Goal: Information Seeking & Learning: Learn about a topic

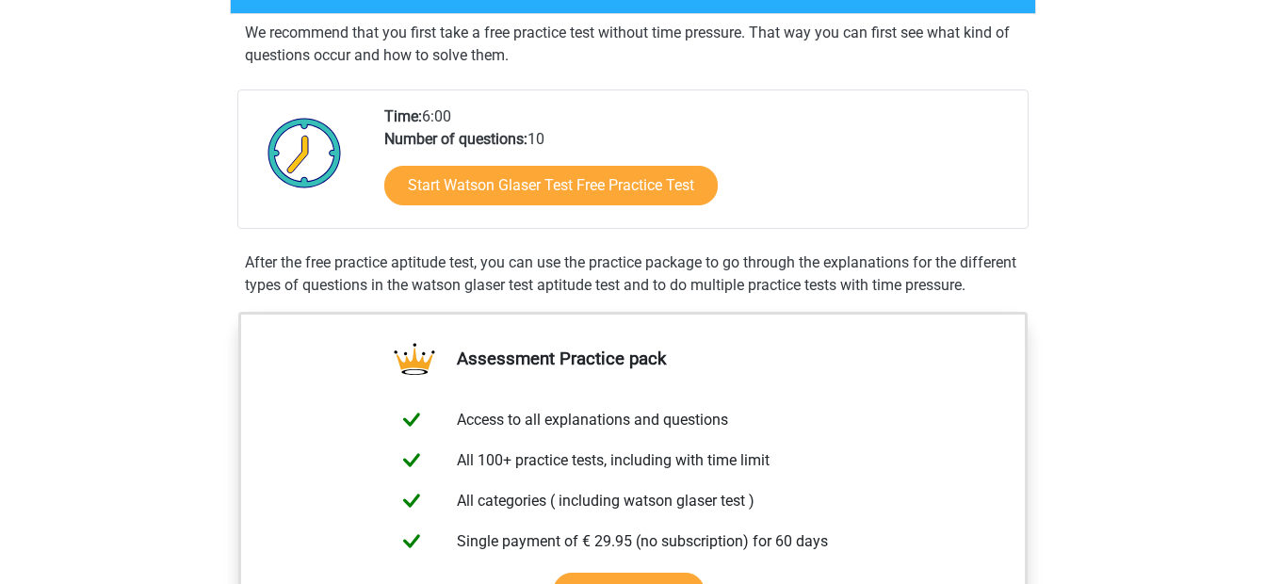
scroll to position [377, 0]
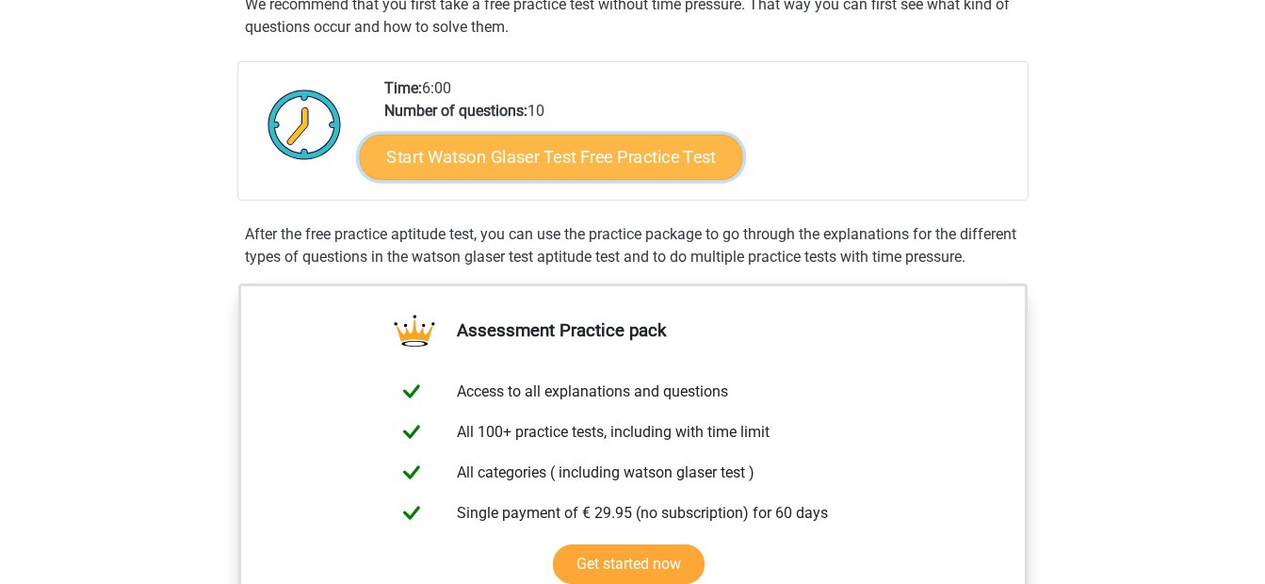
click at [547, 150] on link "Start Watson Glaser Test Free Practice Test" at bounding box center [550, 157] width 383 height 45
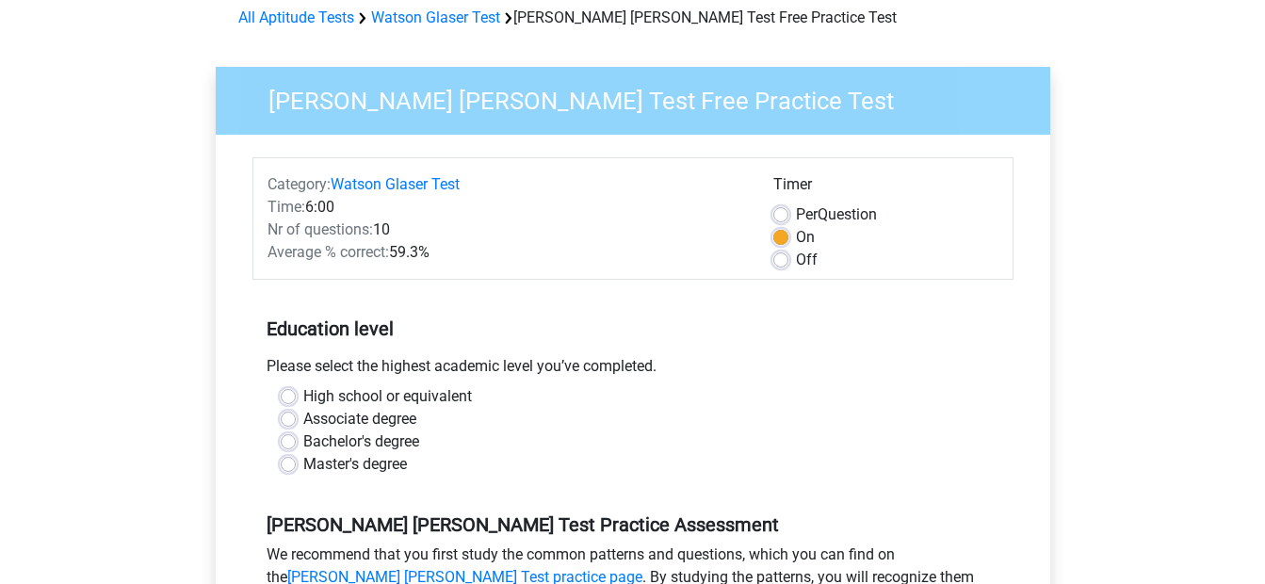
scroll to position [188, 0]
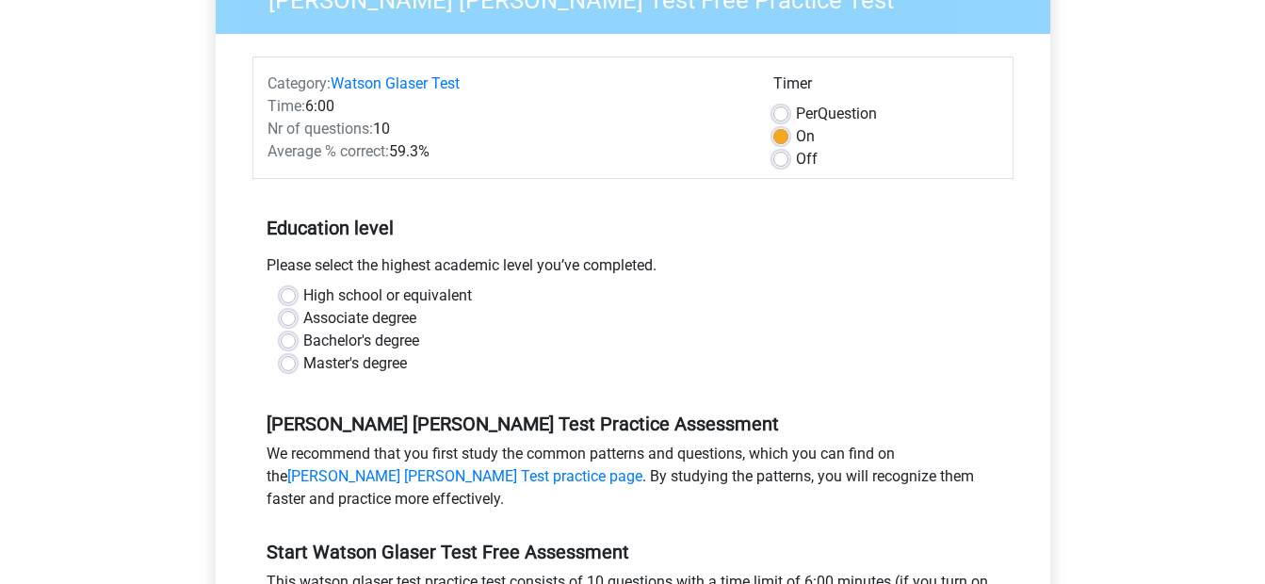
click at [303, 366] on label "Master's degree" at bounding box center [355, 363] width 104 height 23
click at [284, 366] on input "Master's degree" at bounding box center [288, 361] width 15 height 19
radio input "true"
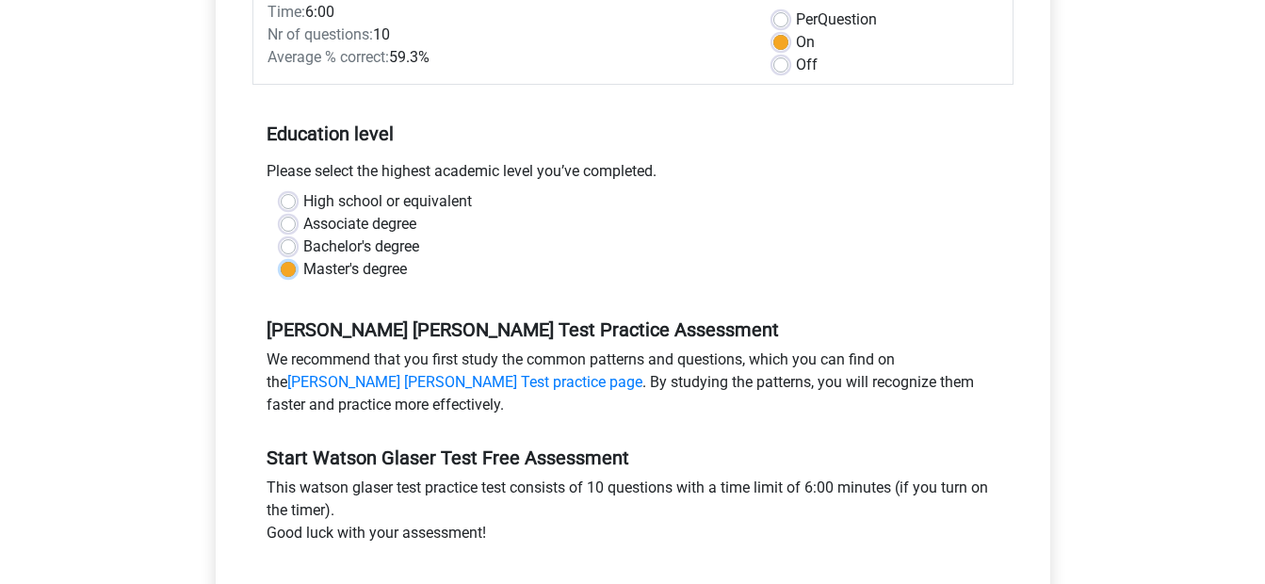
scroll to position [377, 0]
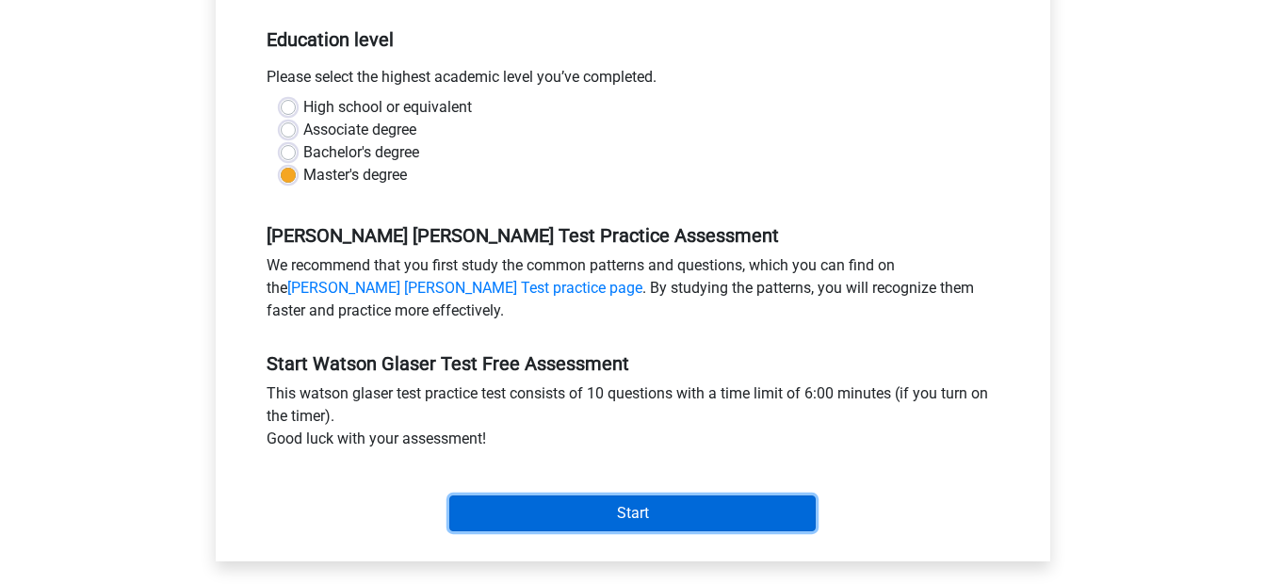
click at [559, 517] on input "Start" at bounding box center [632, 514] width 367 height 36
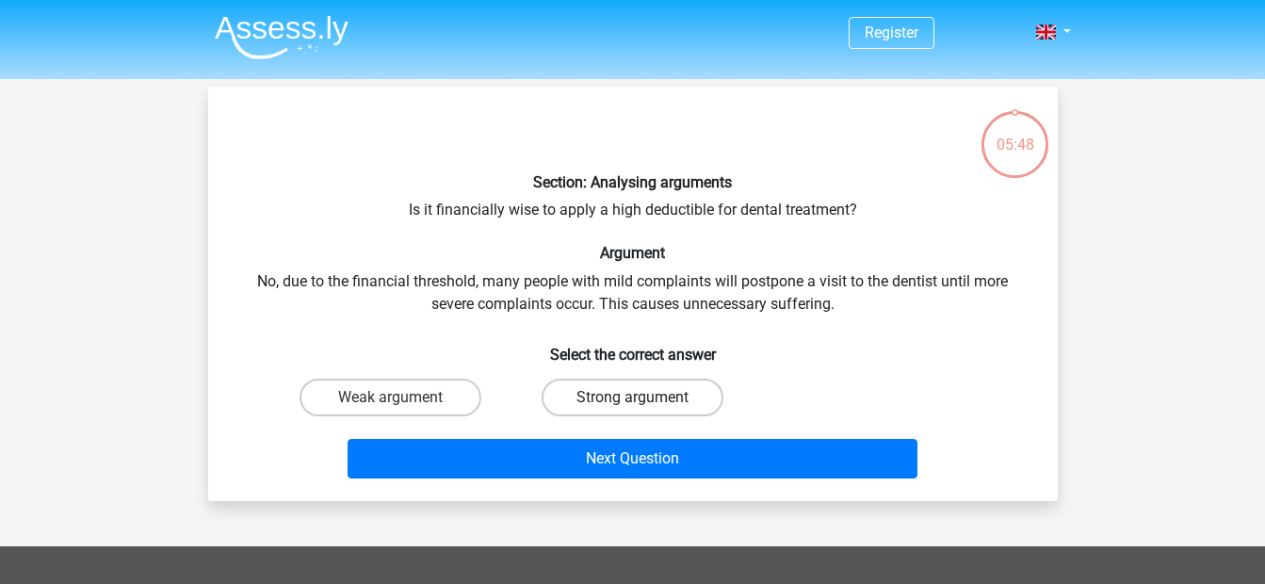
click at [622, 403] on label "Strong argument" at bounding box center [633, 398] width 182 height 38
click at [632, 403] on input "Strong argument" at bounding box center [638, 404] width 12 height 12
radio input "true"
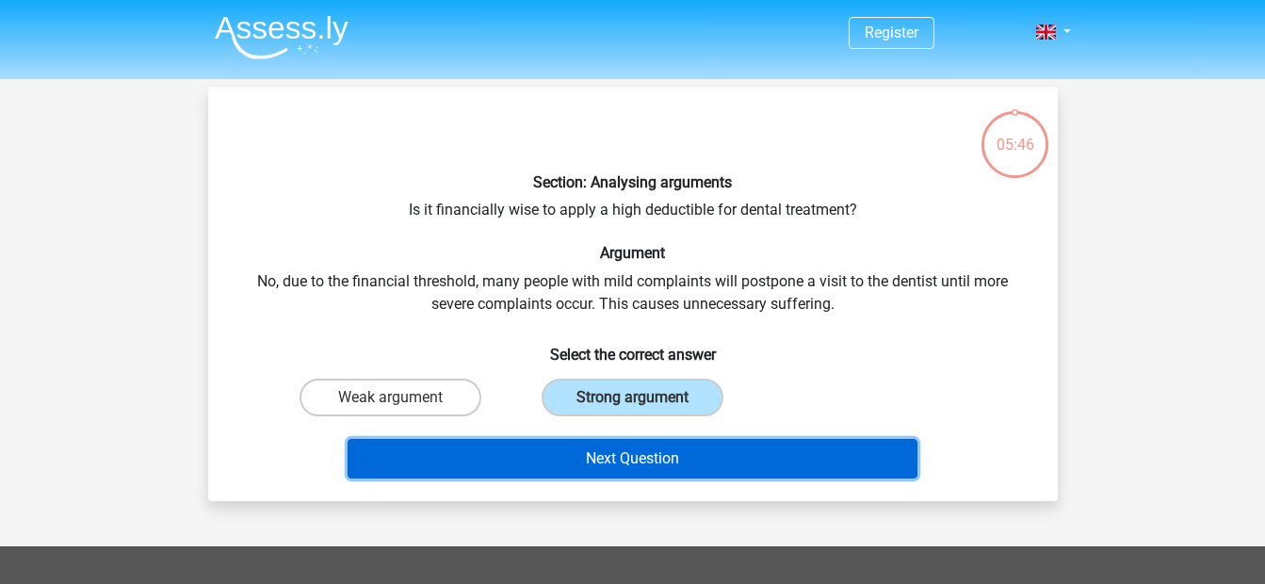
click at [653, 464] on button "Next Question" at bounding box center [633, 459] width 570 height 40
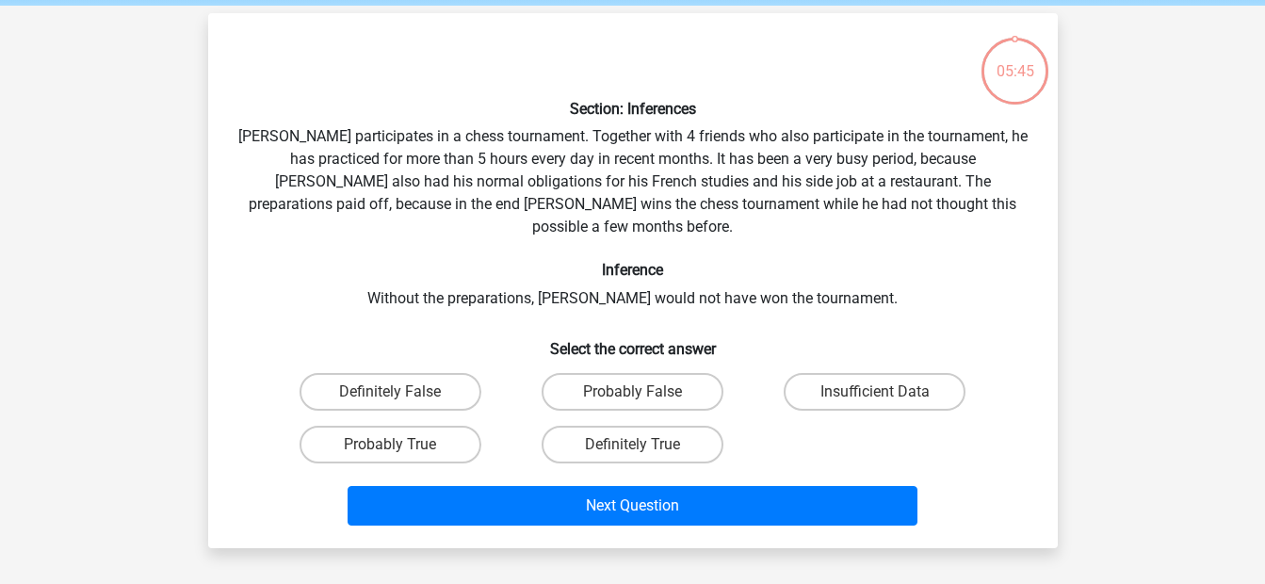
scroll to position [87, 0]
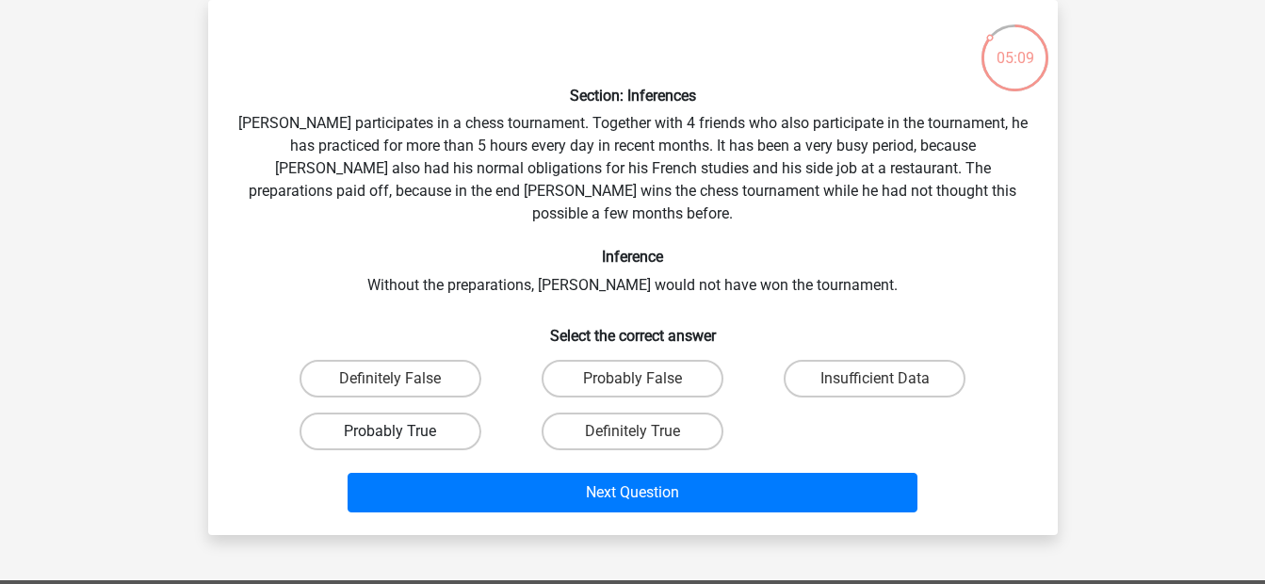
click at [442, 413] on label "Probably True" at bounding box center [391, 432] width 182 height 38
click at [402, 432] on input "Probably True" at bounding box center [396, 438] width 12 height 12
radio input "true"
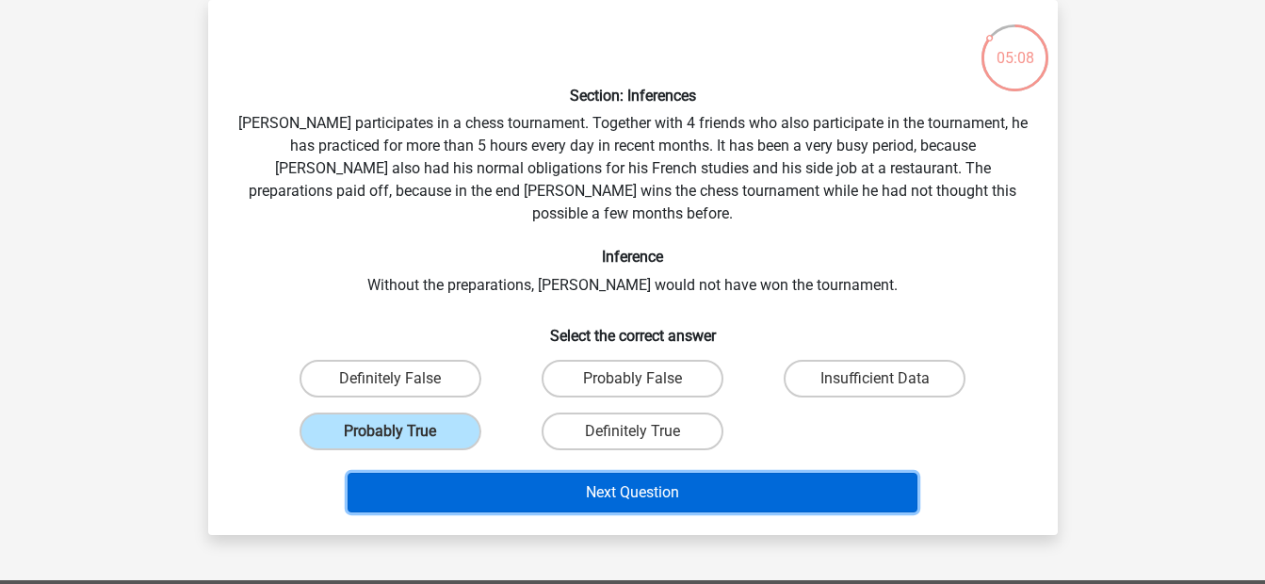
click at [555, 473] on button "Next Question" at bounding box center [633, 493] width 570 height 40
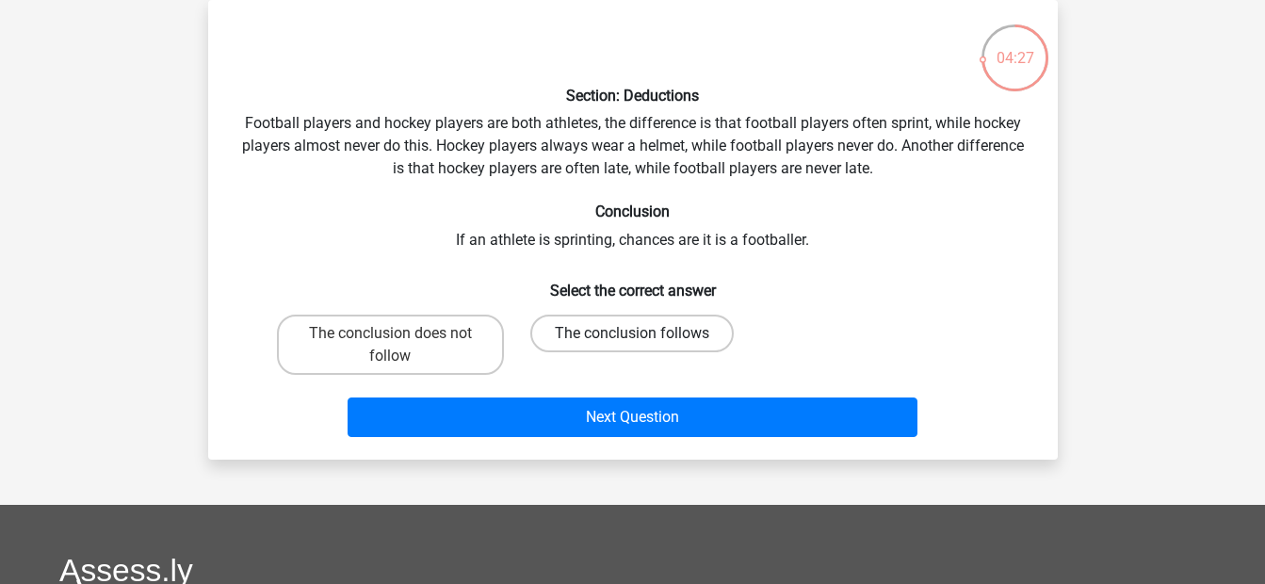
click at [625, 330] on label "The conclusion follows" at bounding box center [632, 334] width 204 height 38
click at [632, 334] on input "The conclusion follows" at bounding box center [638, 340] width 12 height 12
radio input "true"
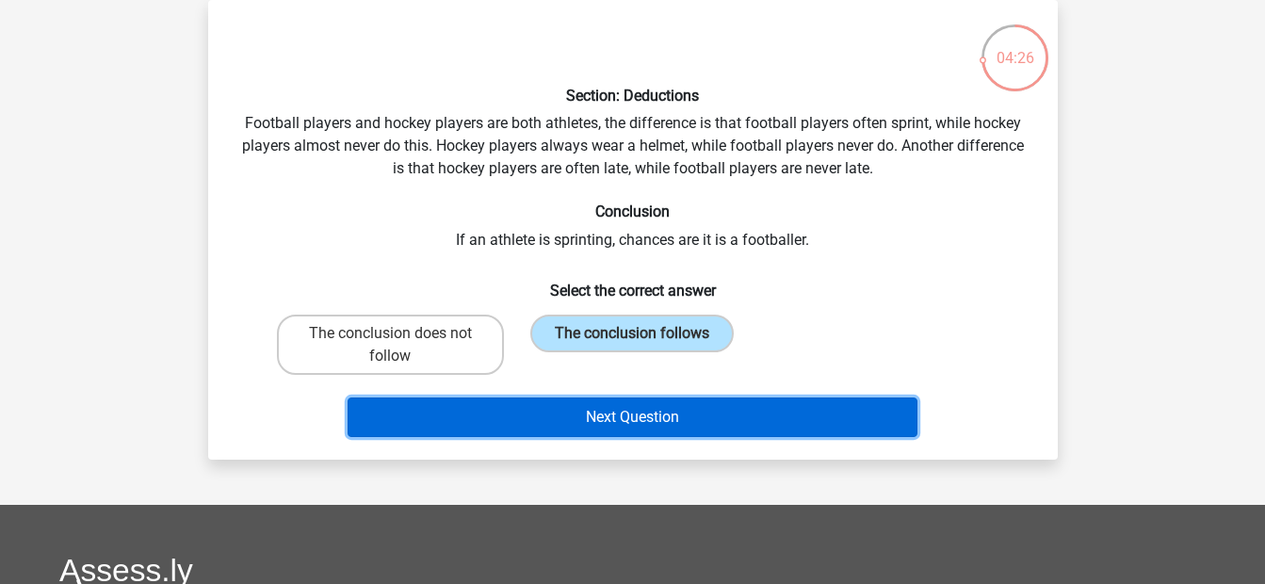
click at [606, 418] on button "Next Question" at bounding box center [633, 418] width 570 height 40
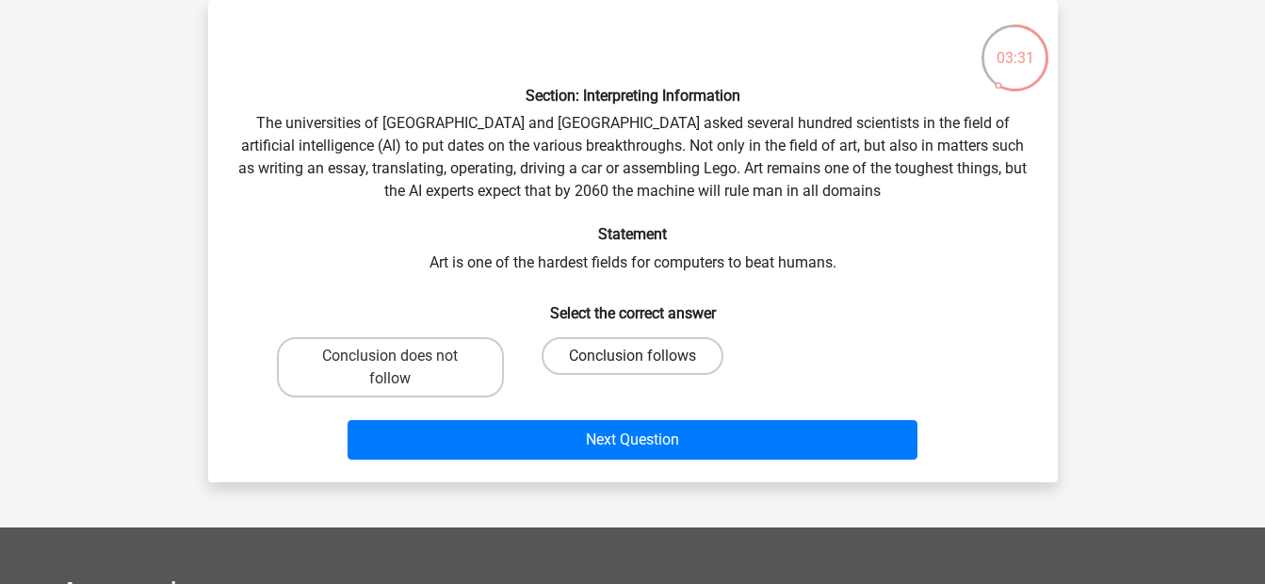
click at [617, 351] on label "Conclusion follows" at bounding box center [633, 356] width 182 height 38
click at [632, 356] on input "Conclusion follows" at bounding box center [638, 362] width 12 height 12
radio input "true"
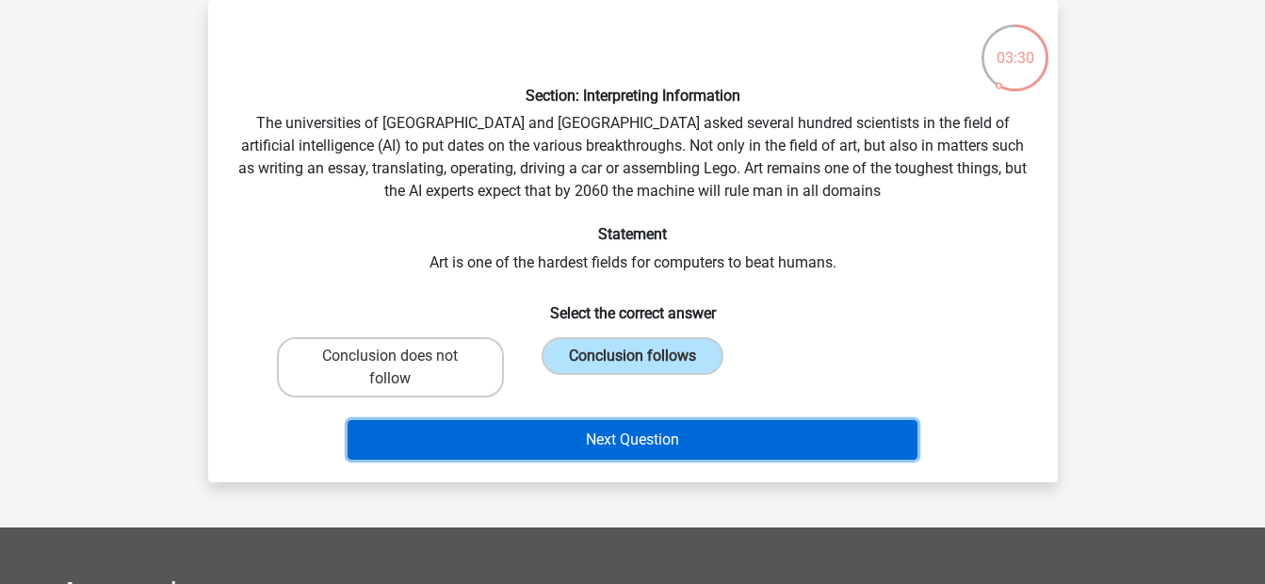
click at [606, 437] on button "Next Question" at bounding box center [633, 440] width 570 height 40
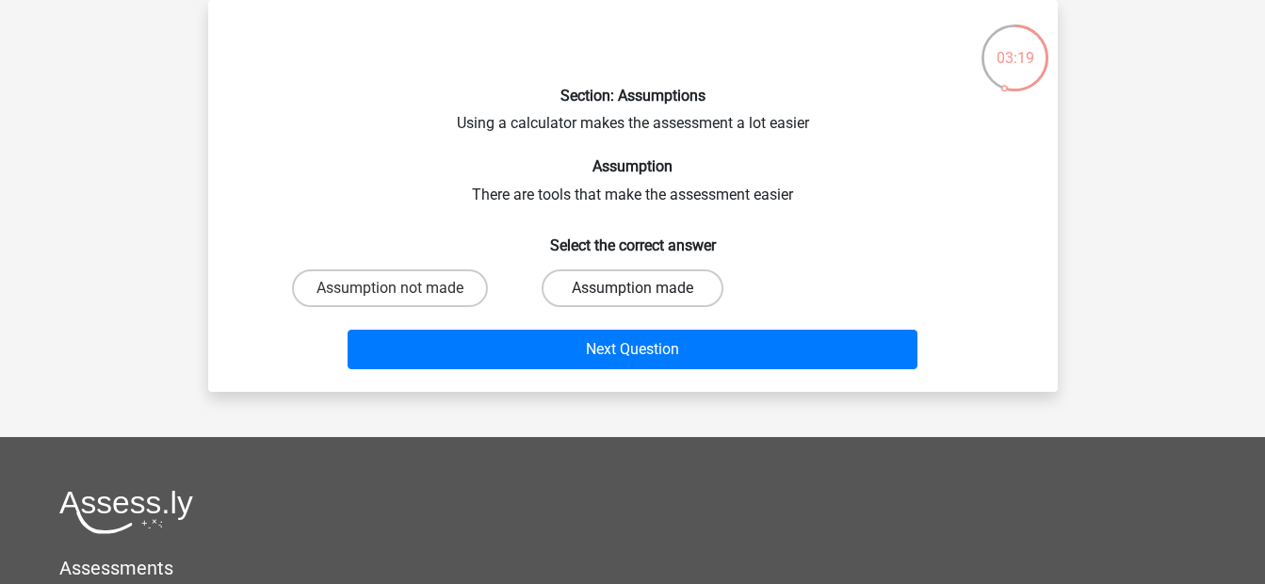
click at [646, 288] on label "Assumption made" at bounding box center [633, 288] width 182 height 38
click at [644, 288] on input "Assumption made" at bounding box center [638, 294] width 12 height 12
radio input "true"
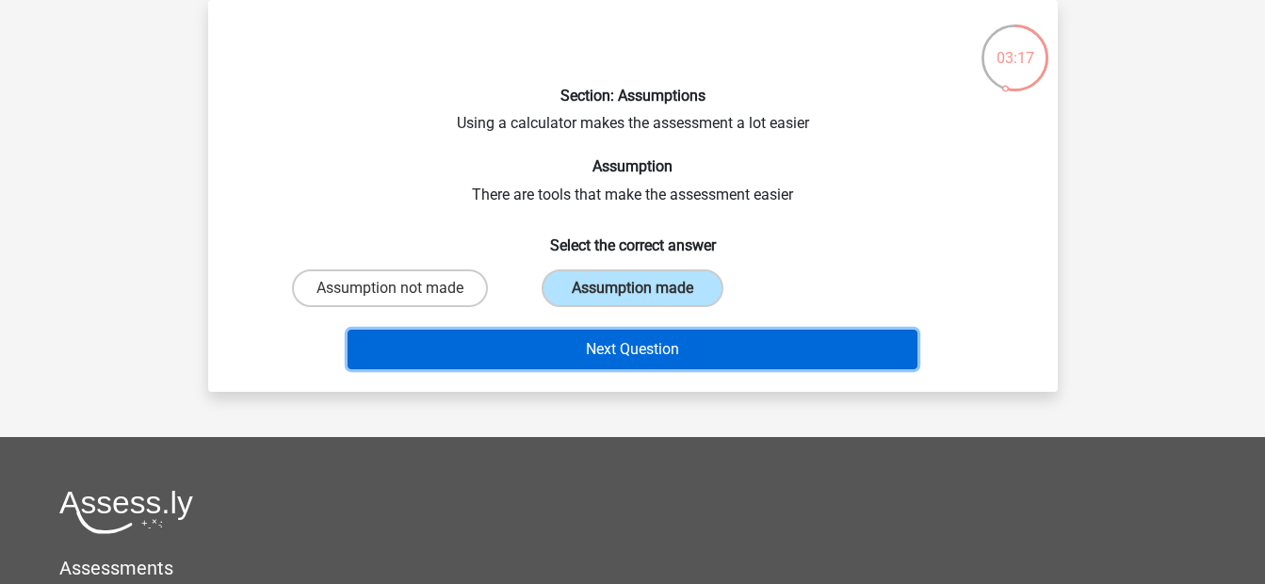
click at [639, 351] on button "Next Question" at bounding box center [633, 350] width 570 height 40
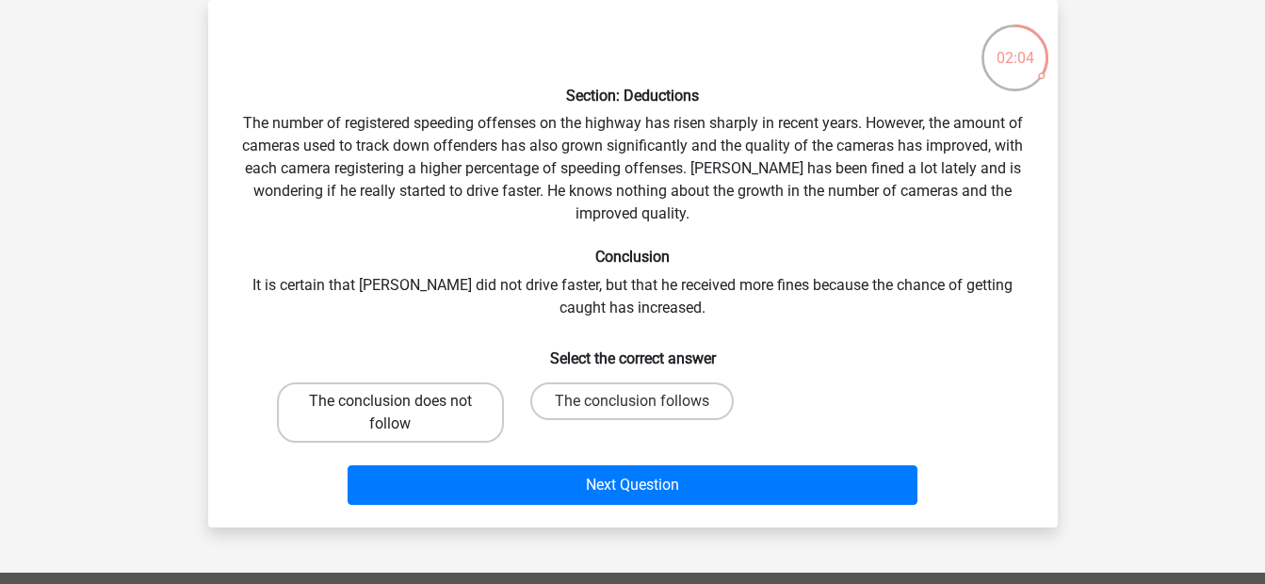
click at [439, 416] on label "The conclusion does not follow" at bounding box center [390, 413] width 227 height 60
click at [402, 414] on input "The conclusion does not follow" at bounding box center [396, 407] width 12 height 12
radio input "true"
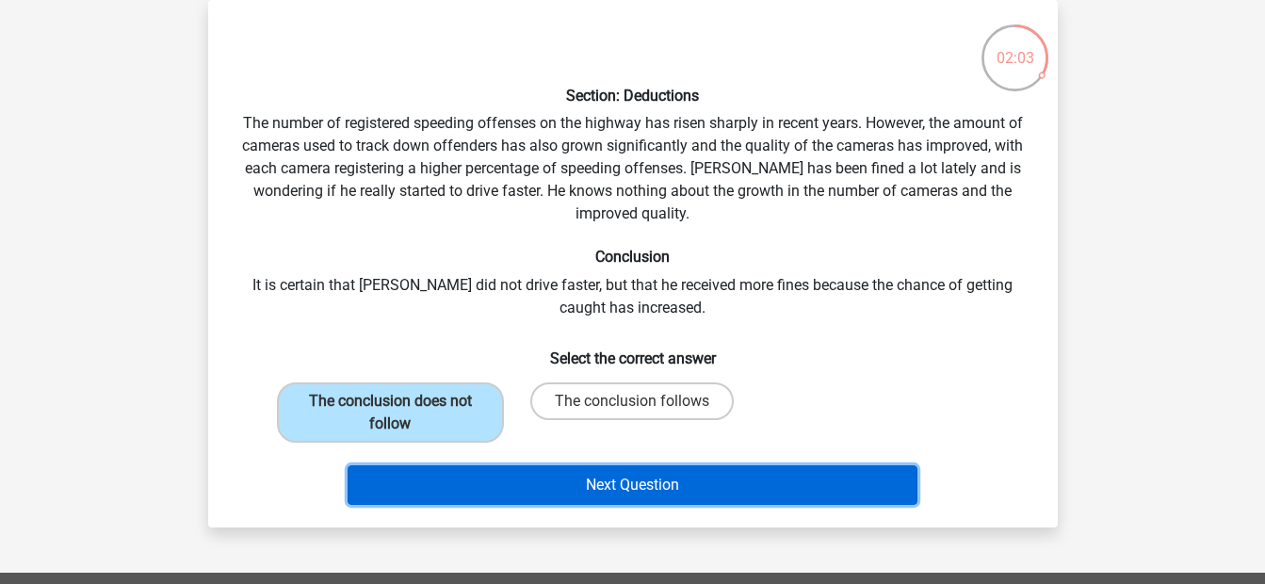
click at [490, 472] on button "Next Question" at bounding box center [633, 485] width 570 height 40
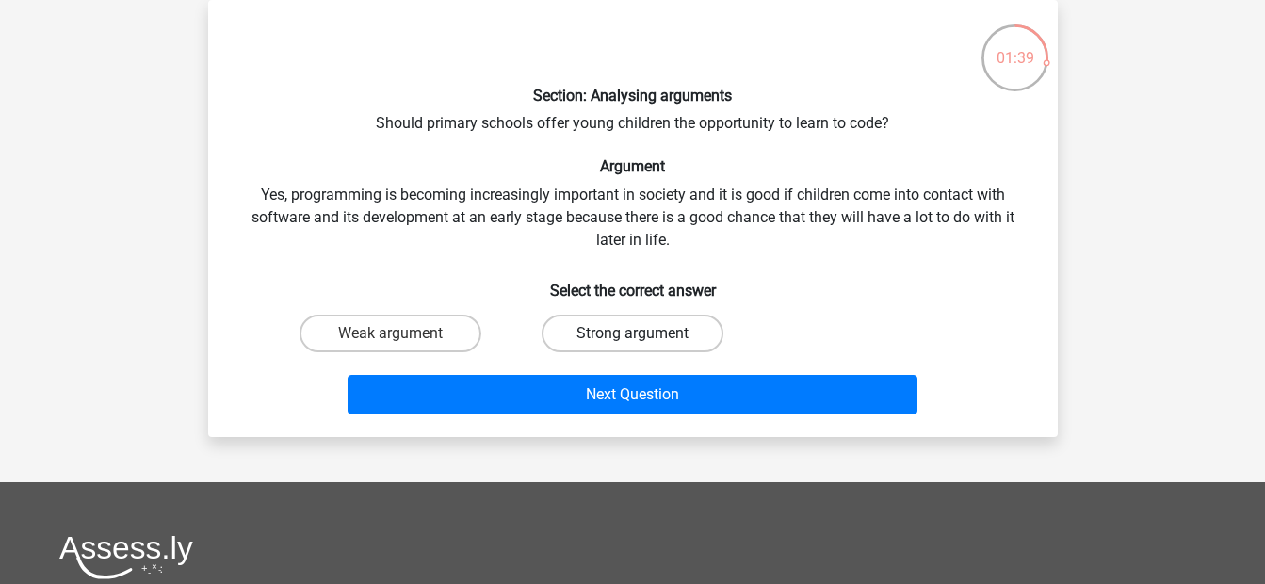
click at [648, 329] on label "Strong argument" at bounding box center [633, 334] width 182 height 38
click at [644, 334] on input "Strong argument" at bounding box center [638, 340] width 12 height 12
radio input "true"
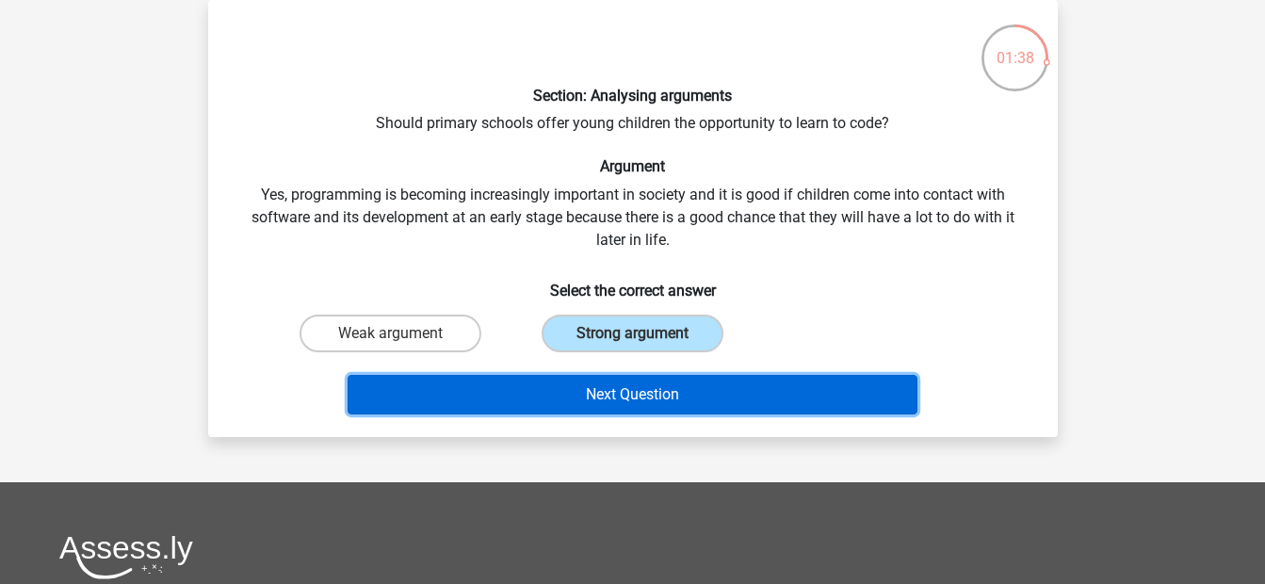
click at [660, 384] on button "Next Question" at bounding box center [633, 395] width 570 height 40
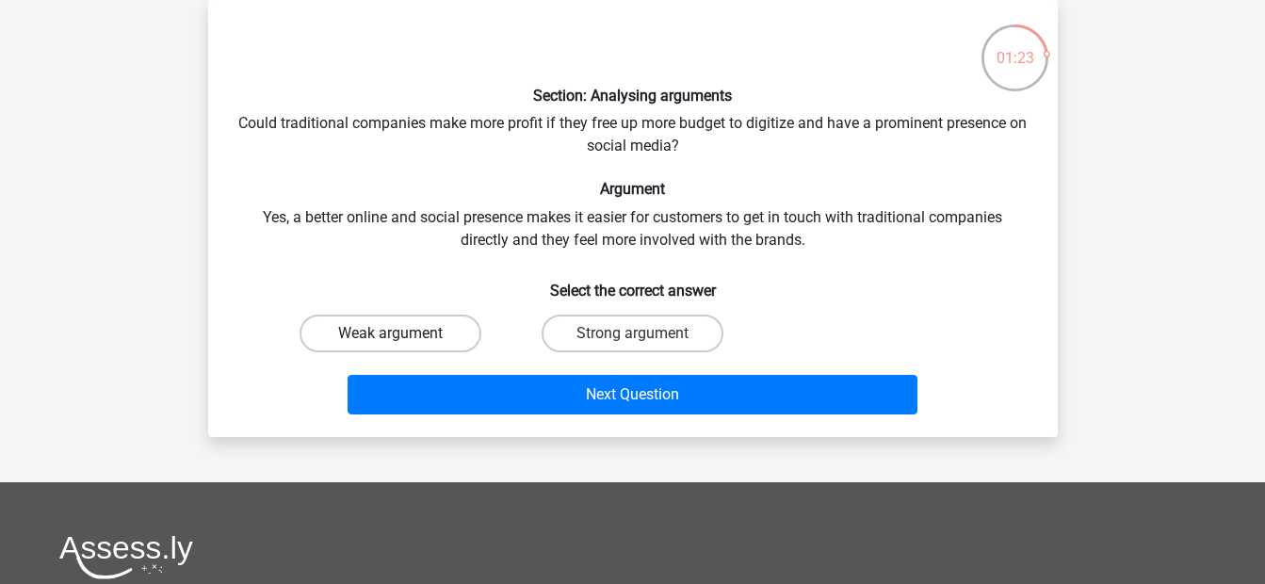
click at [436, 338] on label "Weak argument" at bounding box center [391, 334] width 182 height 38
click at [402, 338] on input "Weak argument" at bounding box center [396, 340] width 12 height 12
radio input "true"
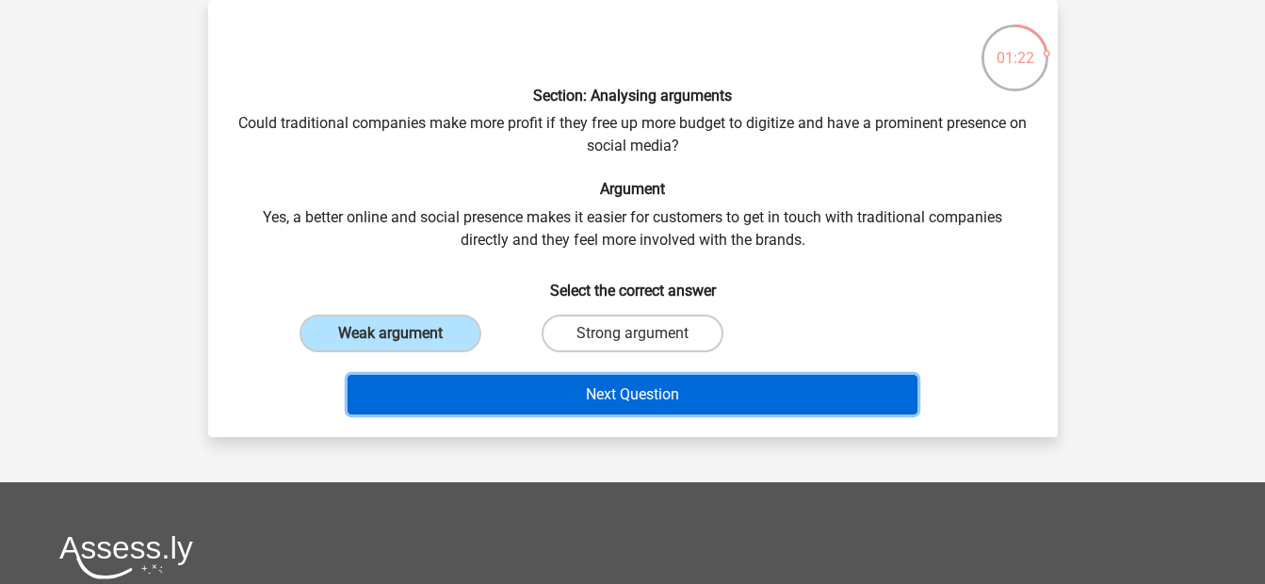
click at [472, 384] on button "Next Question" at bounding box center [633, 395] width 570 height 40
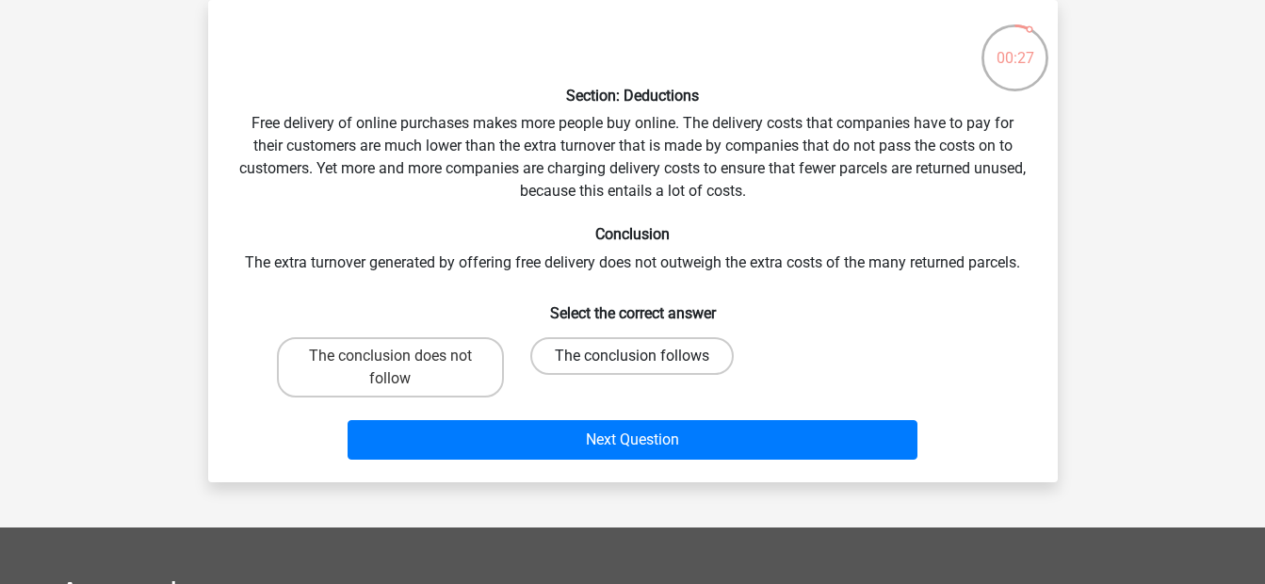
click at [590, 355] on label "The conclusion follows" at bounding box center [632, 356] width 204 height 38
click at [632, 356] on input "The conclusion follows" at bounding box center [638, 362] width 12 height 12
radio input "true"
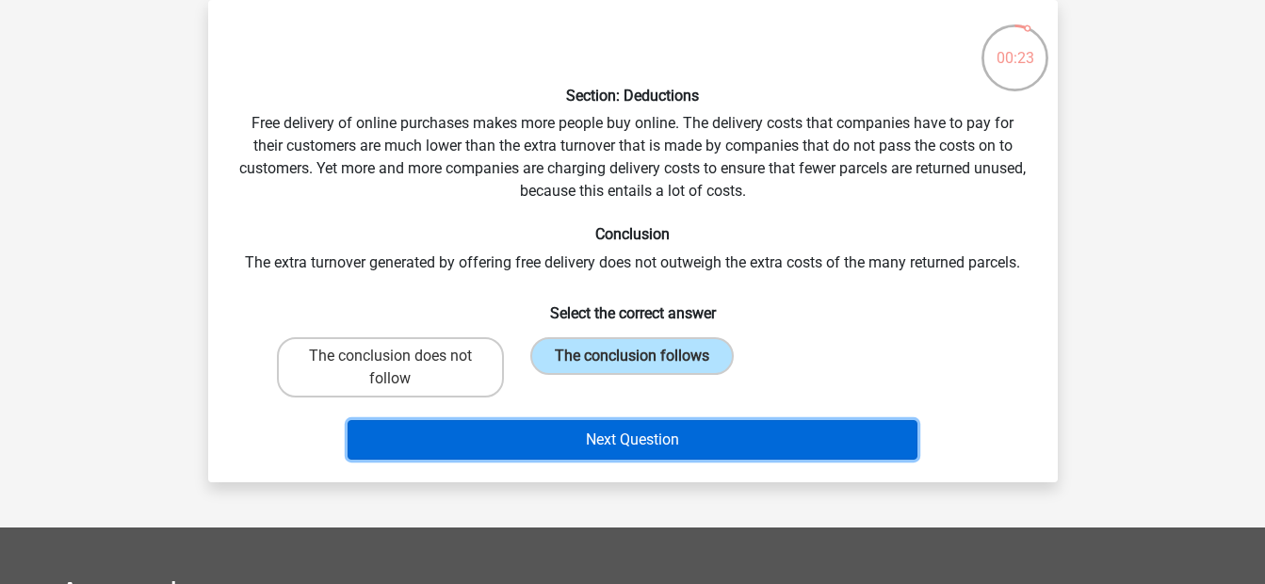
click at [575, 436] on button "Next Question" at bounding box center [633, 440] width 570 height 40
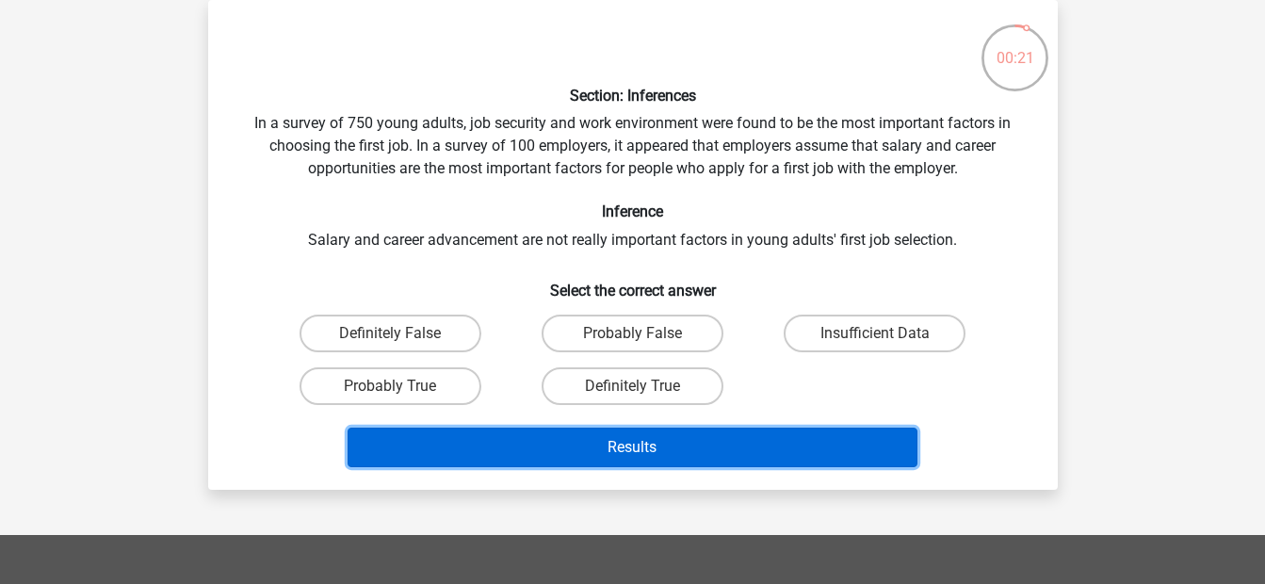
click at [575, 447] on button "Results" at bounding box center [633, 448] width 570 height 40
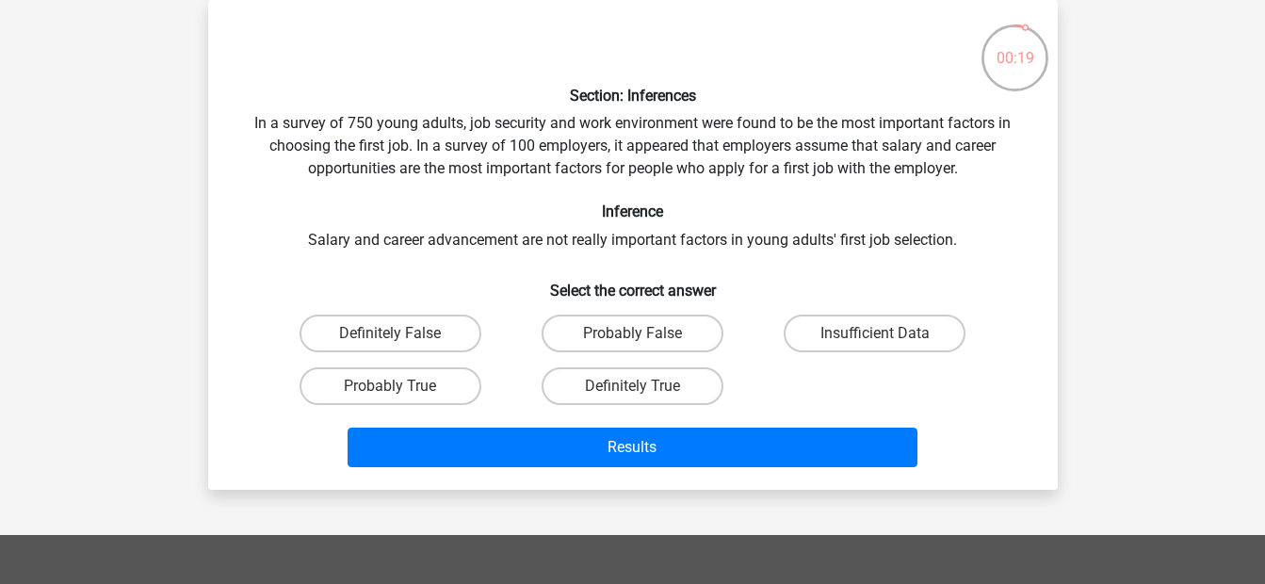
click at [196, 284] on div "00:19 Question 10 of 10 Question category: watson glaser test set 1 Section: In…" at bounding box center [633, 245] width 880 height 490
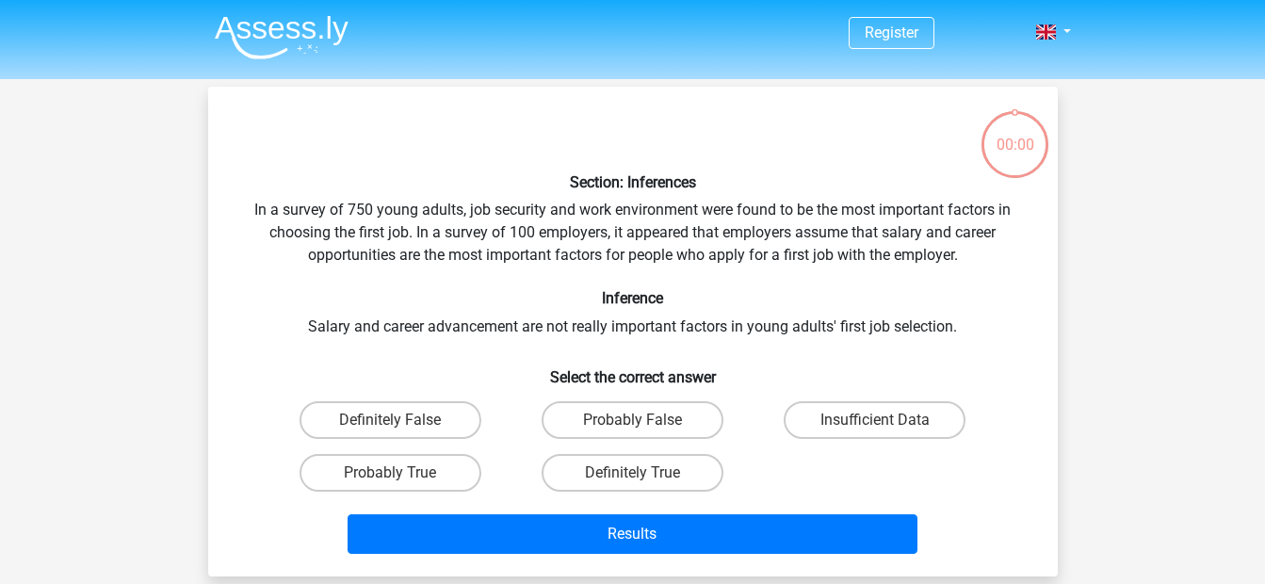
scroll to position [87, 0]
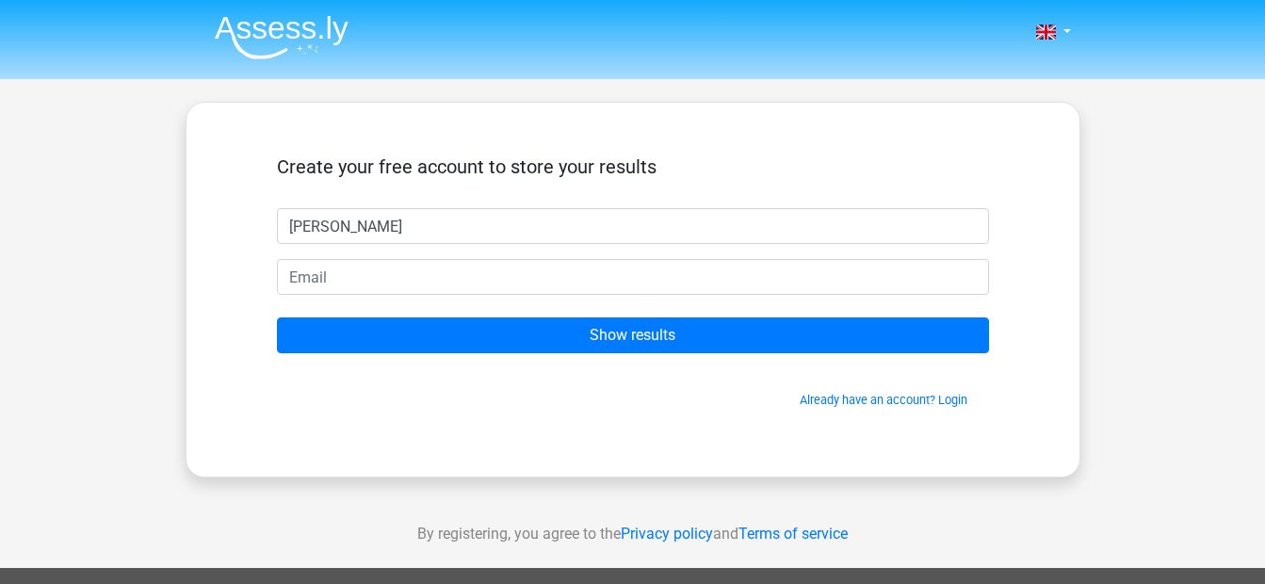
type input "[PERSON_NAME]"
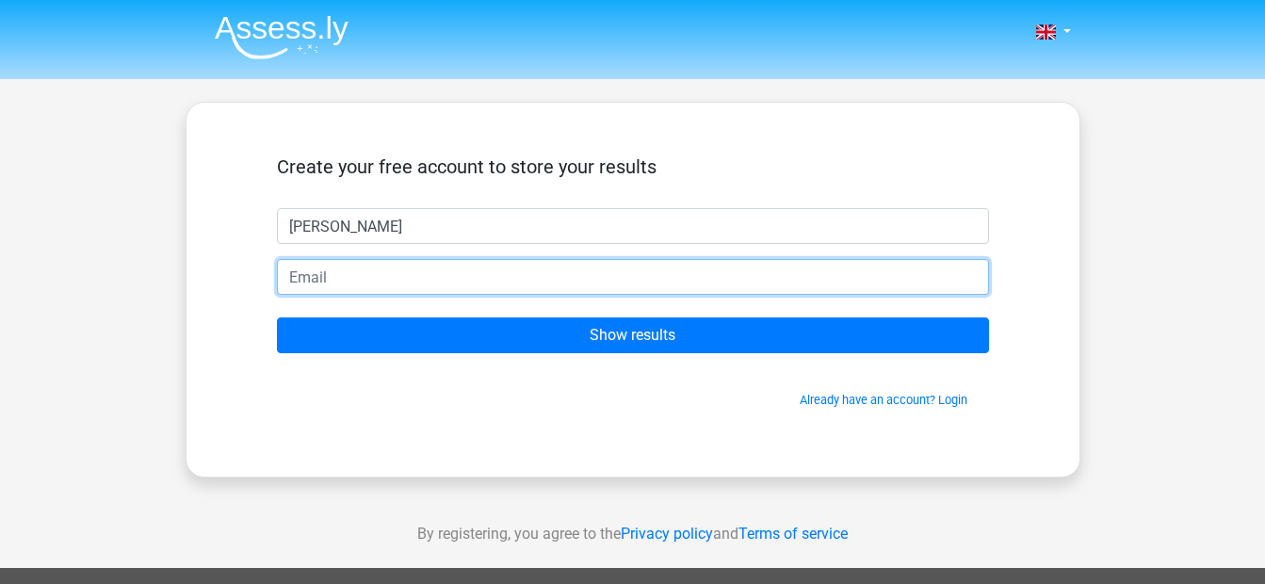
click at [367, 273] on input "email" at bounding box center [633, 277] width 712 height 36
paste input ""[PERSON_NAME]" <[PERSON_NAME][EMAIL_ADDRESS][PERSON_NAME][DOMAIN_NAME][PERSON_…"
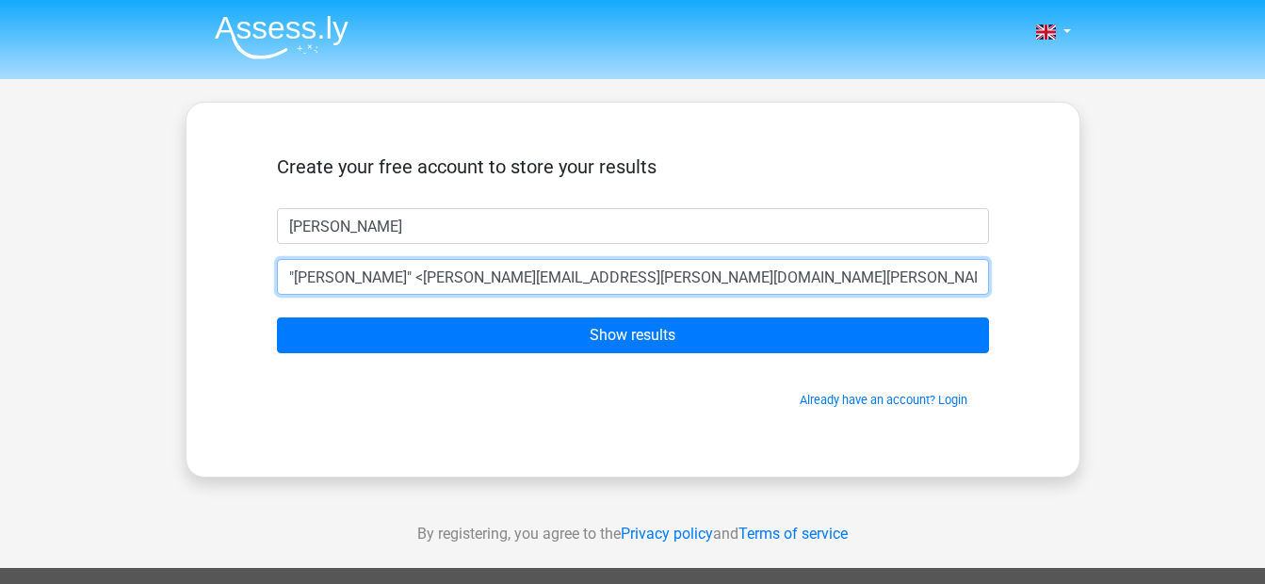
drag, startPoint x: 420, startPoint y: 272, endPoint x: 282, endPoint y: 270, distance: 138.5
click at [282, 270] on input ""[PERSON_NAME]" <[PERSON_NAME][EMAIL_ADDRESS][PERSON_NAME][DOMAIN_NAME][PERSON_…" at bounding box center [633, 277] width 712 height 36
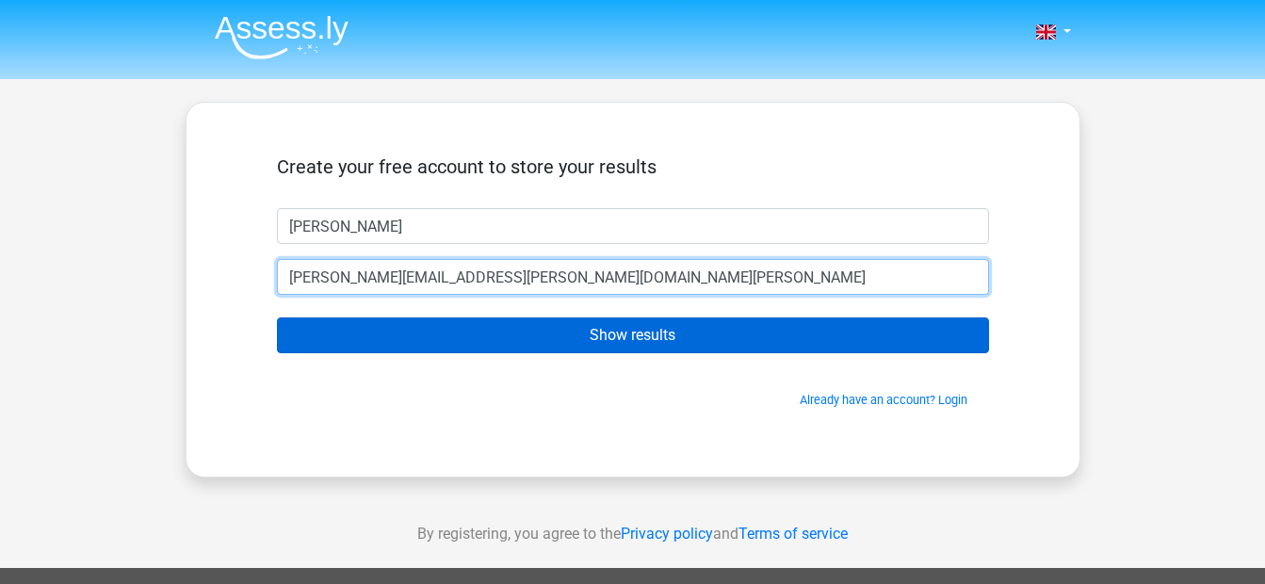
type input "[PERSON_NAME][EMAIL_ADDRESS][PERSON_NAME][DOMAIN_NAME][PERSON_NAME]"
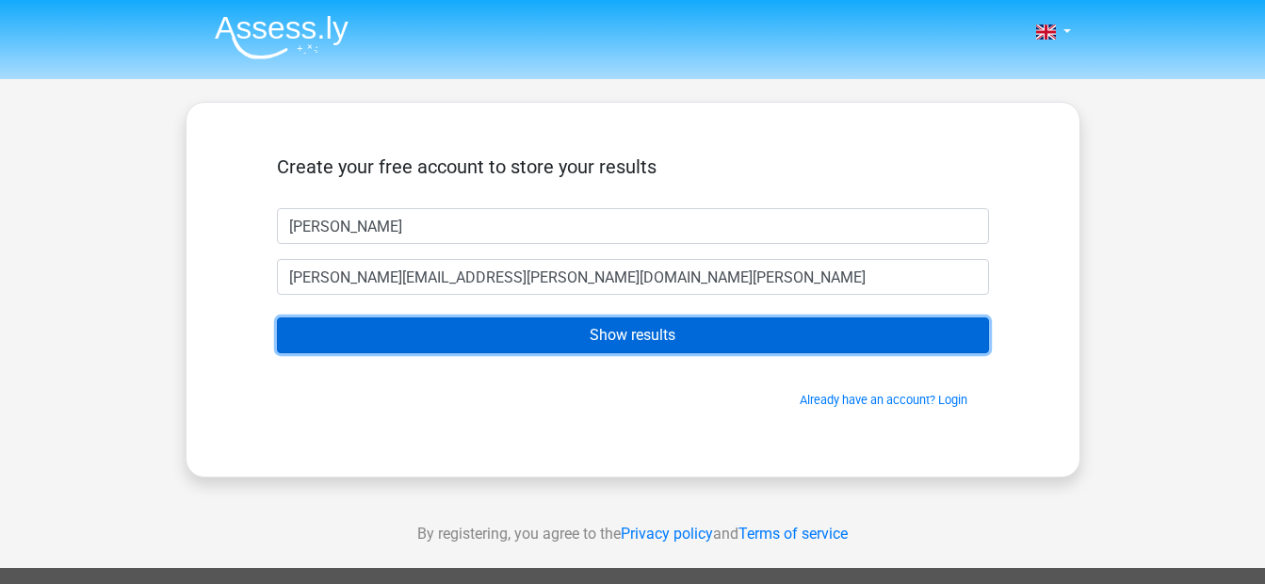
click at [411, 335] on input "Show results" at bounding box center [633, 336] width 712 height 36
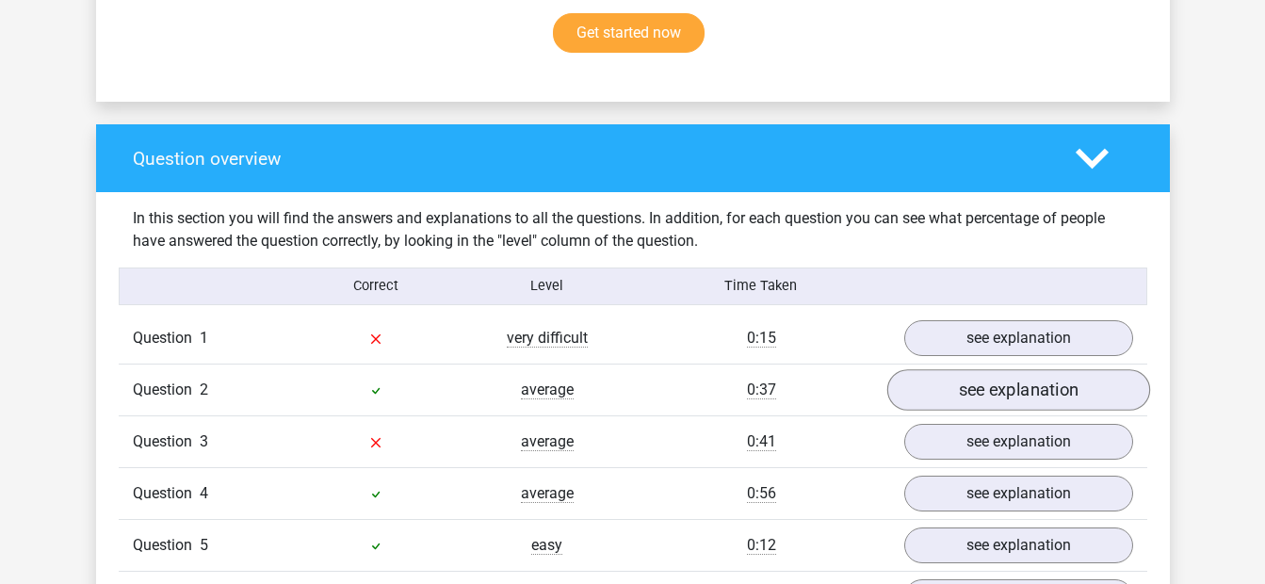
scroll to position [1319, 0]
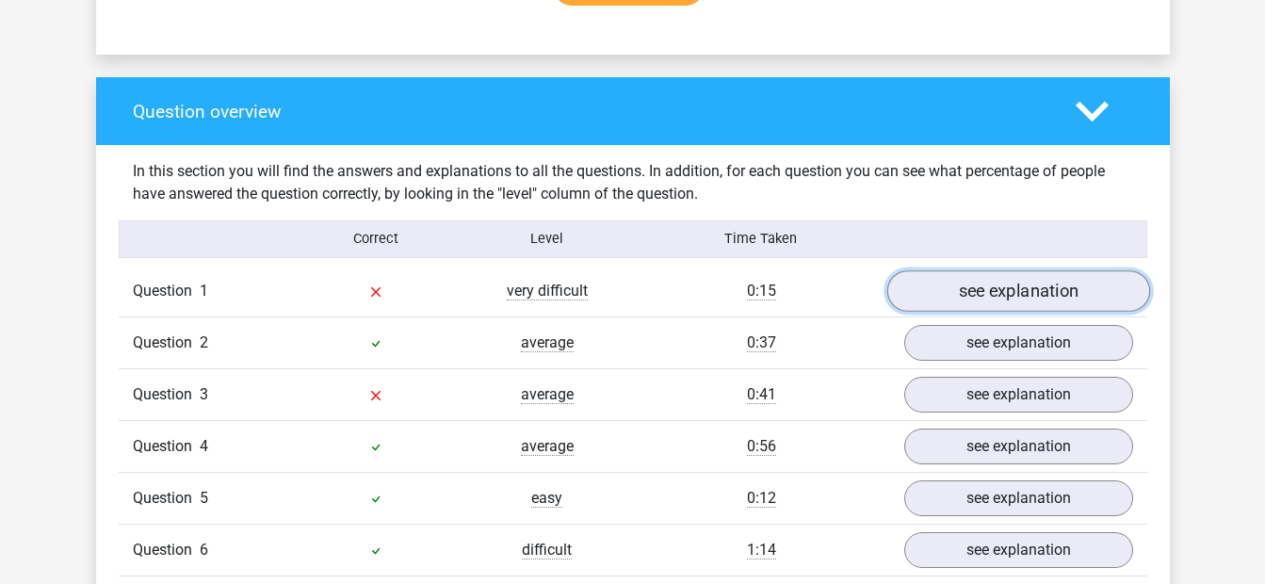
click at [1013, 302] on link "see explanation" at bounding box center [1018, 290] width 263 height 41
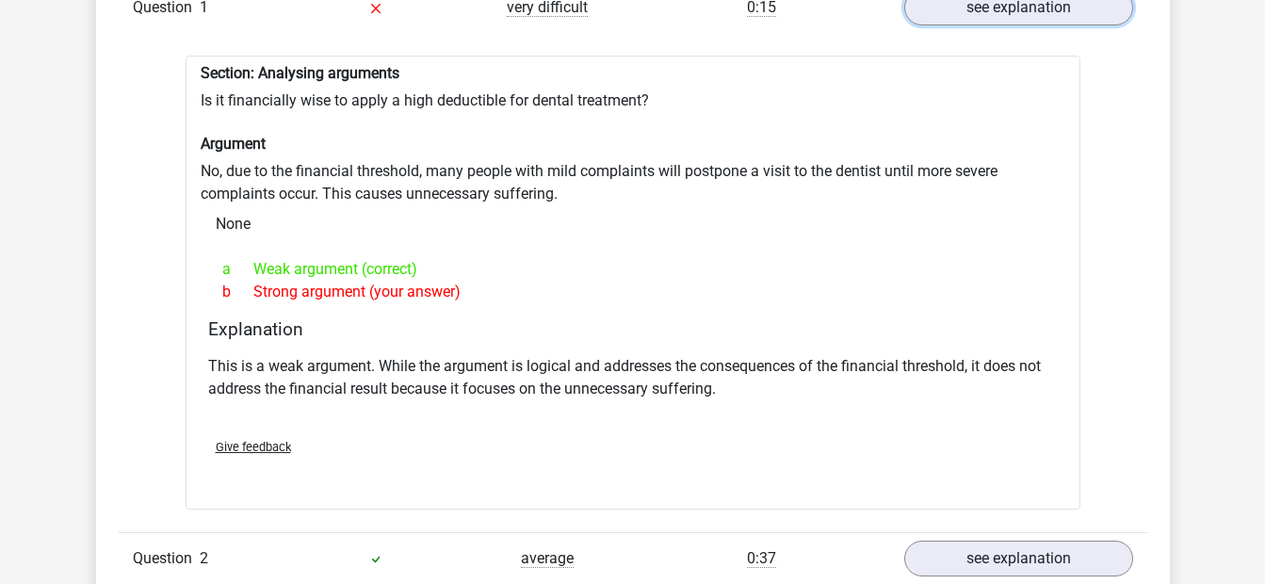
scroll to position [1602, 0]
